Goal: Task Accomplishment & Management: Manage account settings

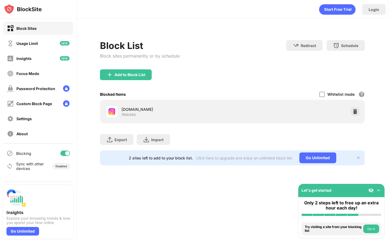
click at [354, 110] on img at bounding box center [354, 111] width 5 height 5
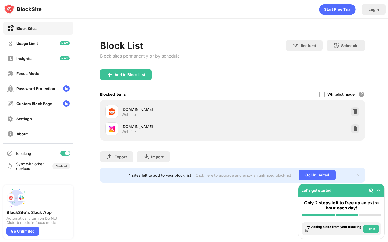
click at [355, 129] on img at bounding box center [354, 128] width 5 height 5
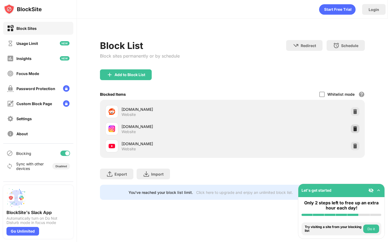
click at [356, 127] on img at bounding box center [354, 128] width 5 height 5
click at [354, 146] on img at bounding box center [354, 146] width 5 height 5
